Goal: Transaction & Acquisition: Purchase product/service

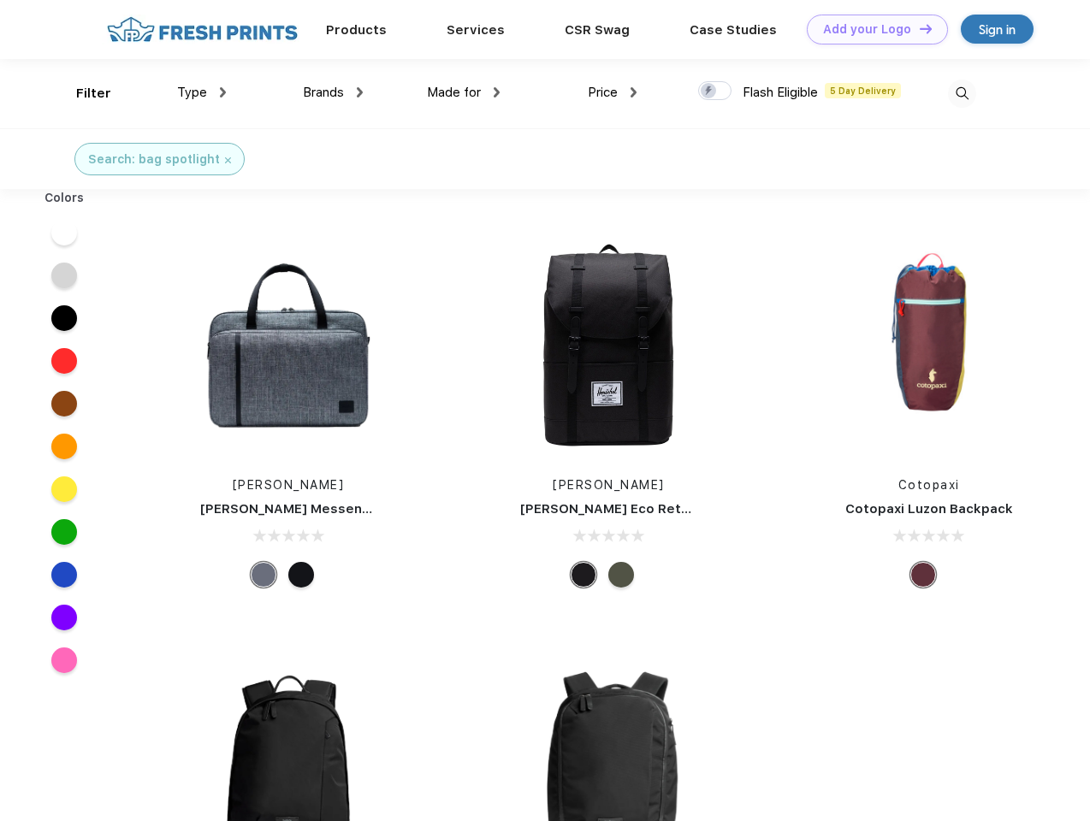
click at [871, 29] on link "Add your Logo Design Tool" at bounding box center [876, 30] width 141 height 30
click at [0, 0] on div "Design Tool" at bounding box center [0, 0] width 0 height 0
click at [918, 28] on link "Add your Logo Design Tool" at bounding box center [876, 30] width 141 height 30
click at [82, 93] on div "Filter" at bounding box center [93, 94] width 35 height 20
click at [202, 92] on span "Type" at bounding box center [192, 92] width 30 height 15
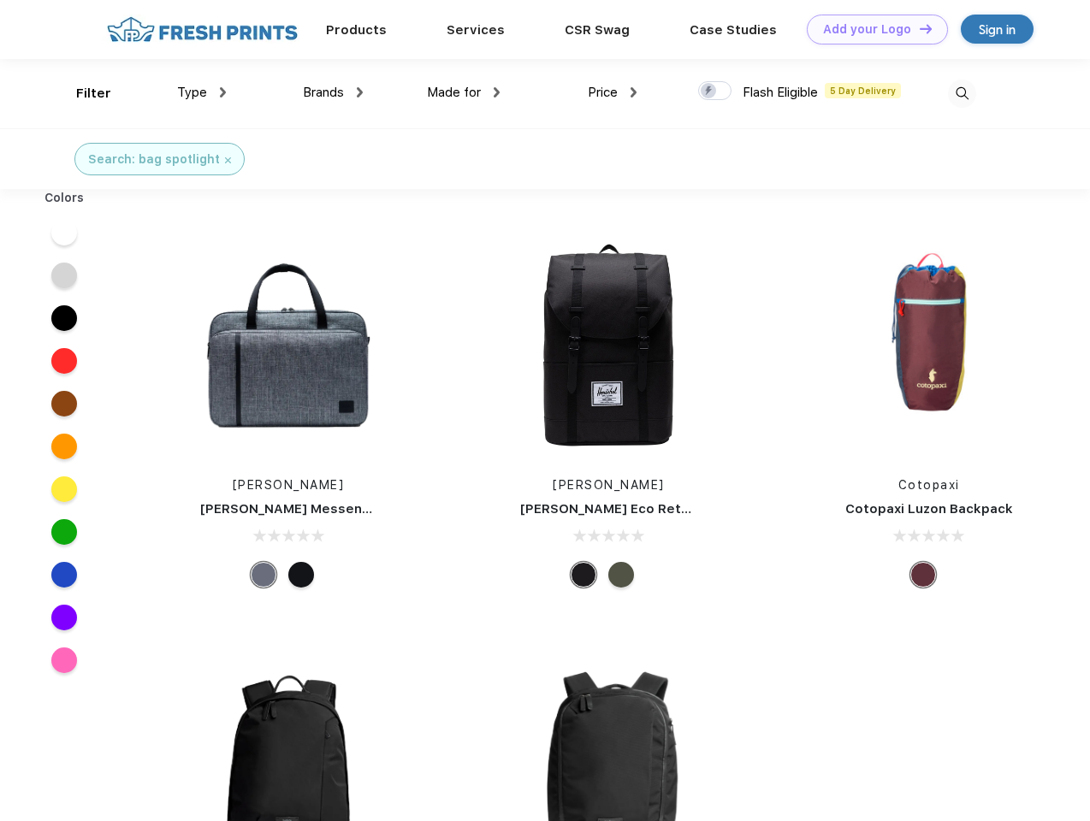
click at [333, 92] on span "Brands" at bounding box center [323, 92] width 41 height 15
click at [464, 92] on span "Made for" at bounding box center [454, 92] width 54 height 15
click at [612, 92] on span "Price" at bounding box center [603, 92] width 30 height 15
click at [715, 92] on div at bounding box center [714, 90] width 33 height 19
click at [709, 92] on input "checkbox" at bounding box center [703, 85] width 11 height 11
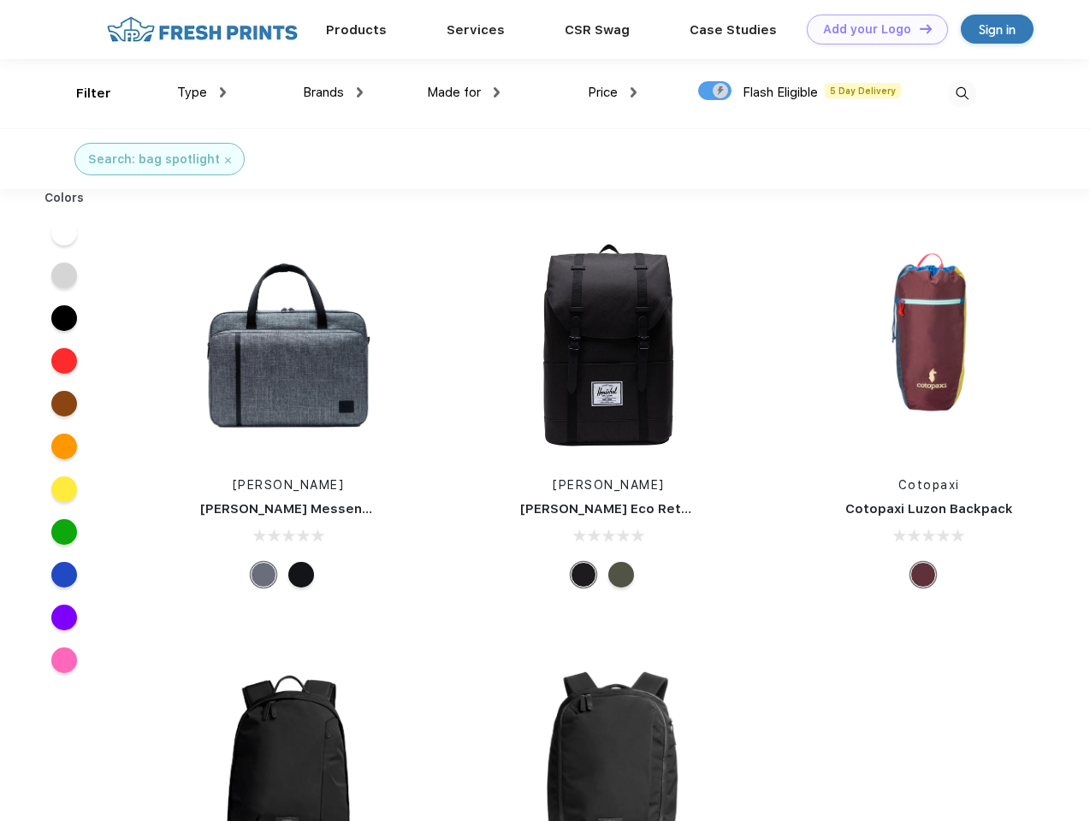
click at [961, 93] on img at bounding box center [962, 94] width 28 height 28
